Goal: Task Accomplishment & Management: Complete application form

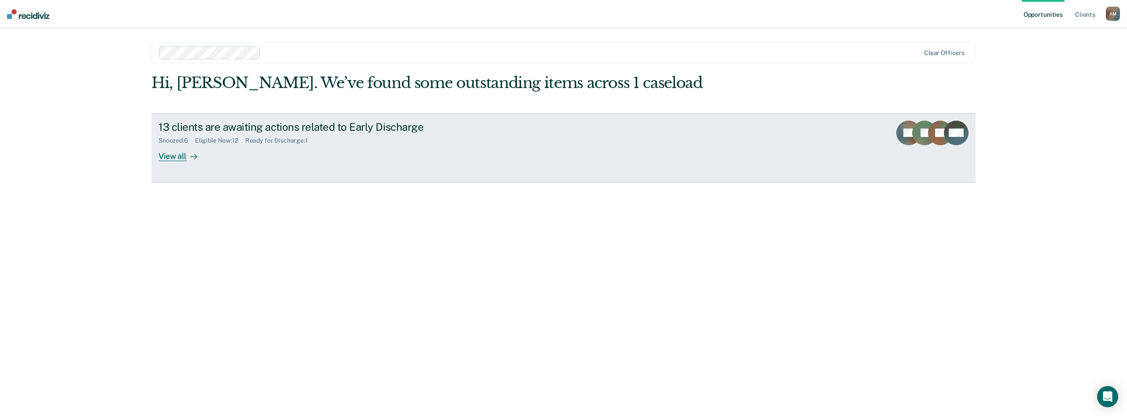
click at [184, 158] on div "View all" at bounding box center [182, 152] width 49 height 17
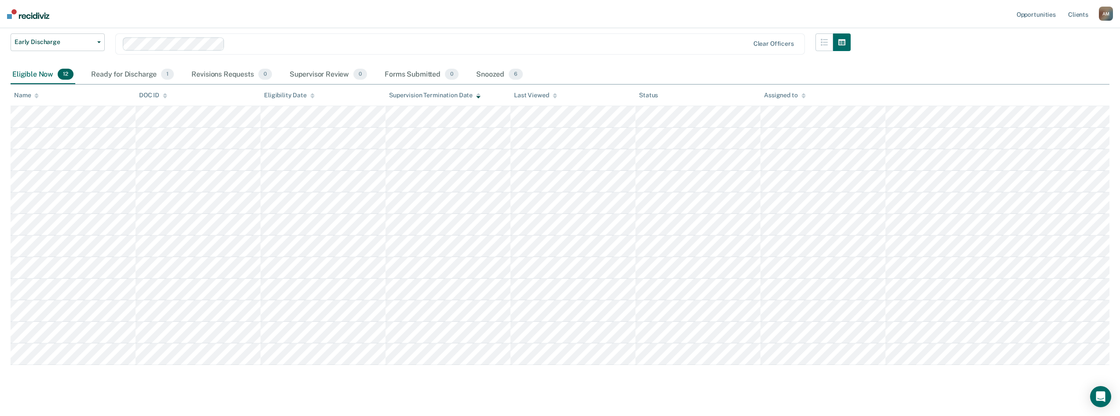
scroll to position [72, 0]
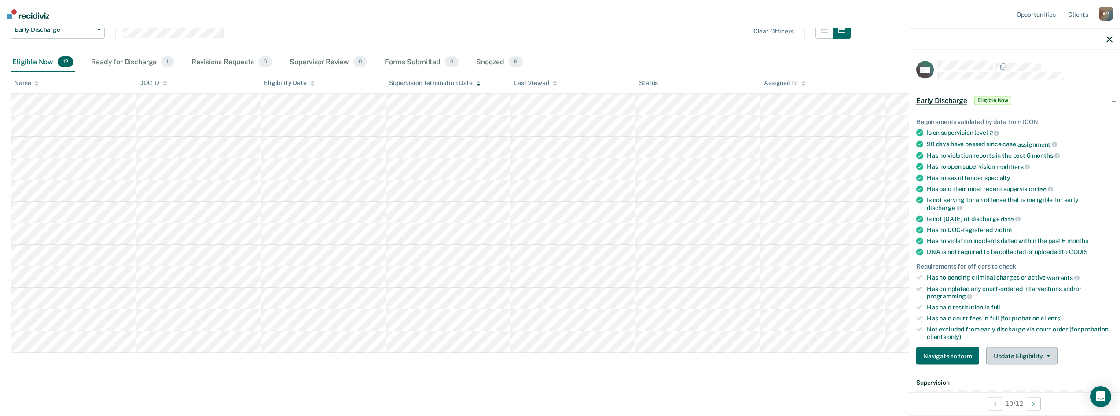
click at [1048, 352] on button "Update Eligibility" at bounding box center [1021, 356] width 71 height 18
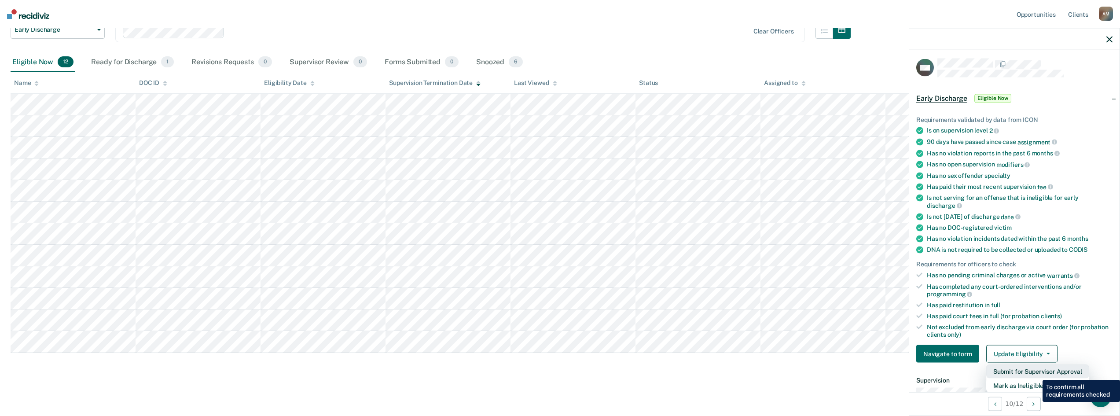
click at [1036, 373] on button "Submit for Supervisor Approval" at bounding box center [1037, 371] width 103 height 14
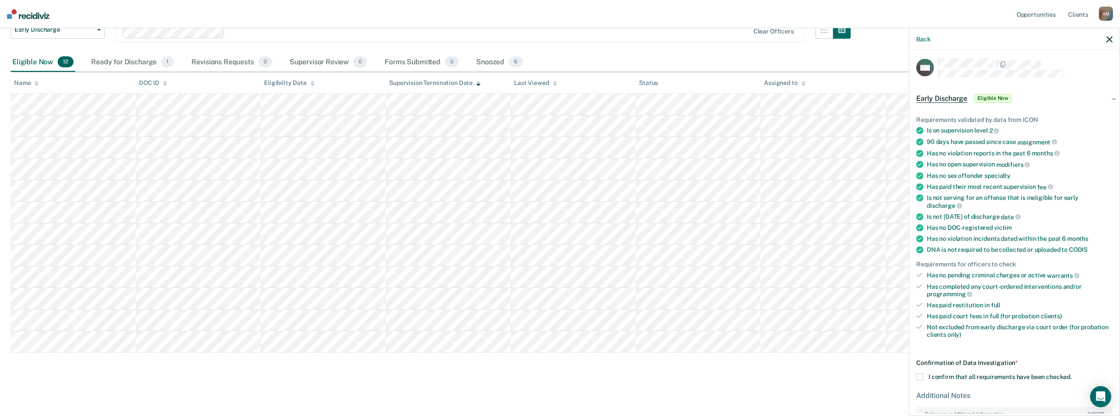
click at [919, 375] on span at bounding box center [919, 377] width 7 height 7
click at [1072, 374] on input "I confirm that all requirements have been checked." at bounding box center [1072, 374] width 0 height 0
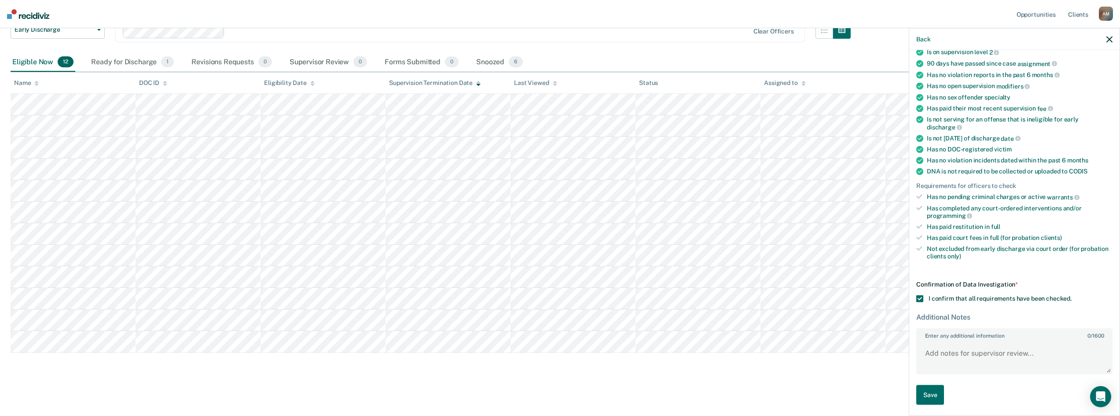
scroll to position [81, 0]
click at [943, 353] on textarea "Enter any additional information 0 / 1600" at bounding box center [1014, 356] width 195 height 33
click at [979, 350] on textarea "Client has fullfilled all court ordered requirements." at bounding box center [1014, 356] width 195 height 33
type textarea "Client has fulfilled all court ordered requirements."
click at [933, 395] on button "Save" at bounding box center [930, 395] width 28 height 20
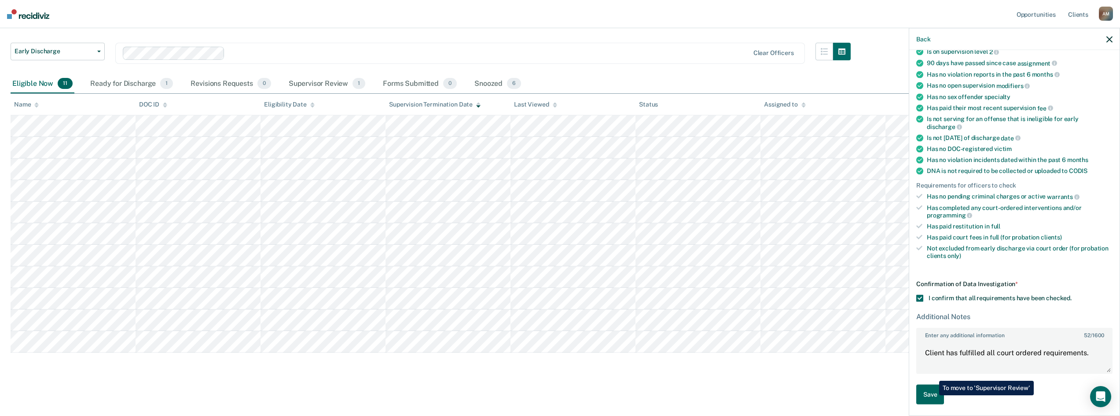
scroll to position [50, 0]
